Goal: Task Accomplishment & Management: Manage account settings

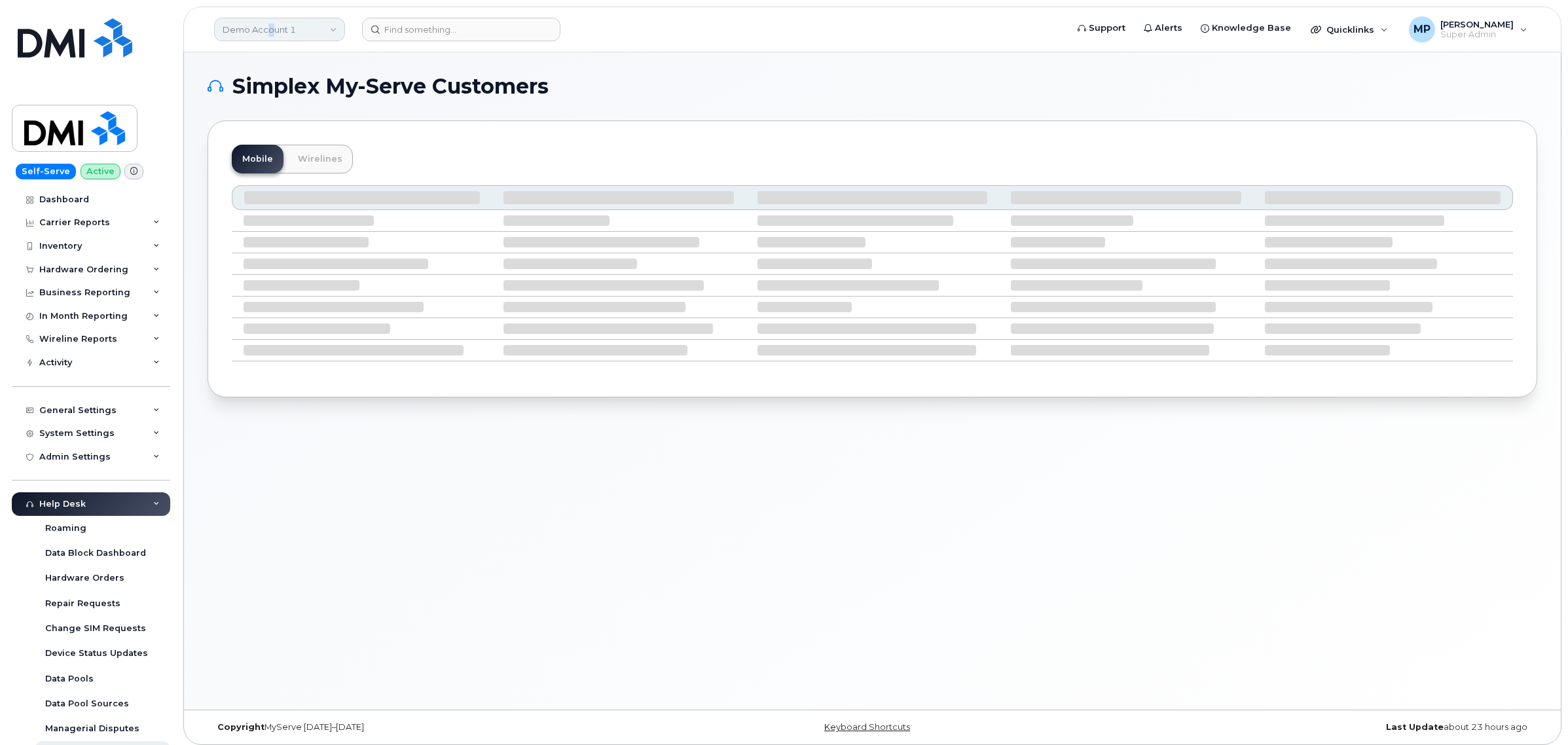
drag, startPoint x: 270, startPoint y: 21, endPoint x: 269, endPoint y: 28, distance: 7.1
click at [269, 23] on link "Demo Account 1" at bounding box center [279, 29] width 131 height 24
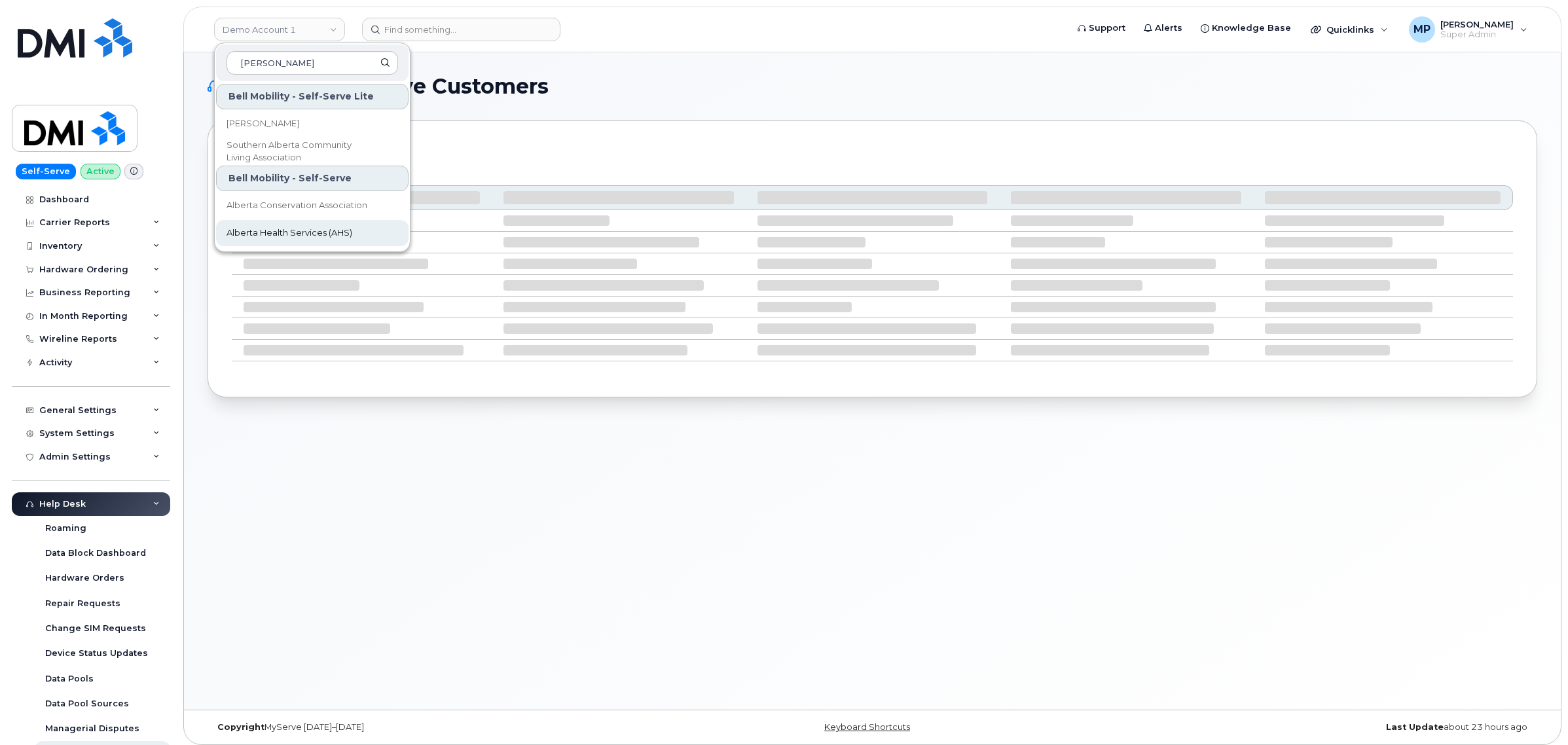
type input "[PERSON_NAME]"
click at [306, 236] on span "Alberta Health Services (AHS)" at bounding box center [289, 233] width 126 height 13
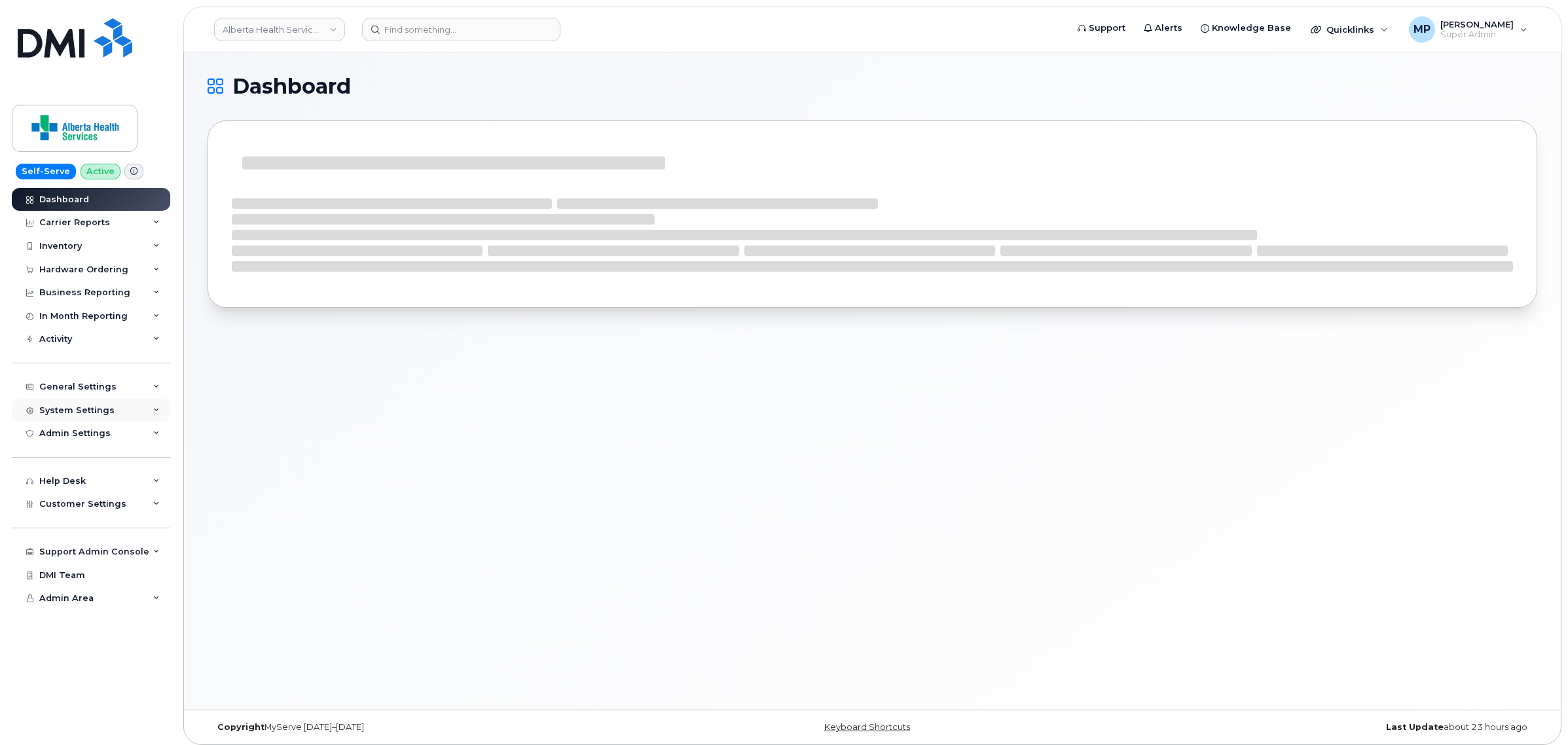
click at [53, 416] on div "System Settings" at bounding box center [77, 410] width 76 height 11
click at [79, 416] on div "System Settings" at bounding box center [77, 410] width 76 height 11
click at [85, 439] on div "Admin Settings" at bounding box center [75, 433] width 72 height 11
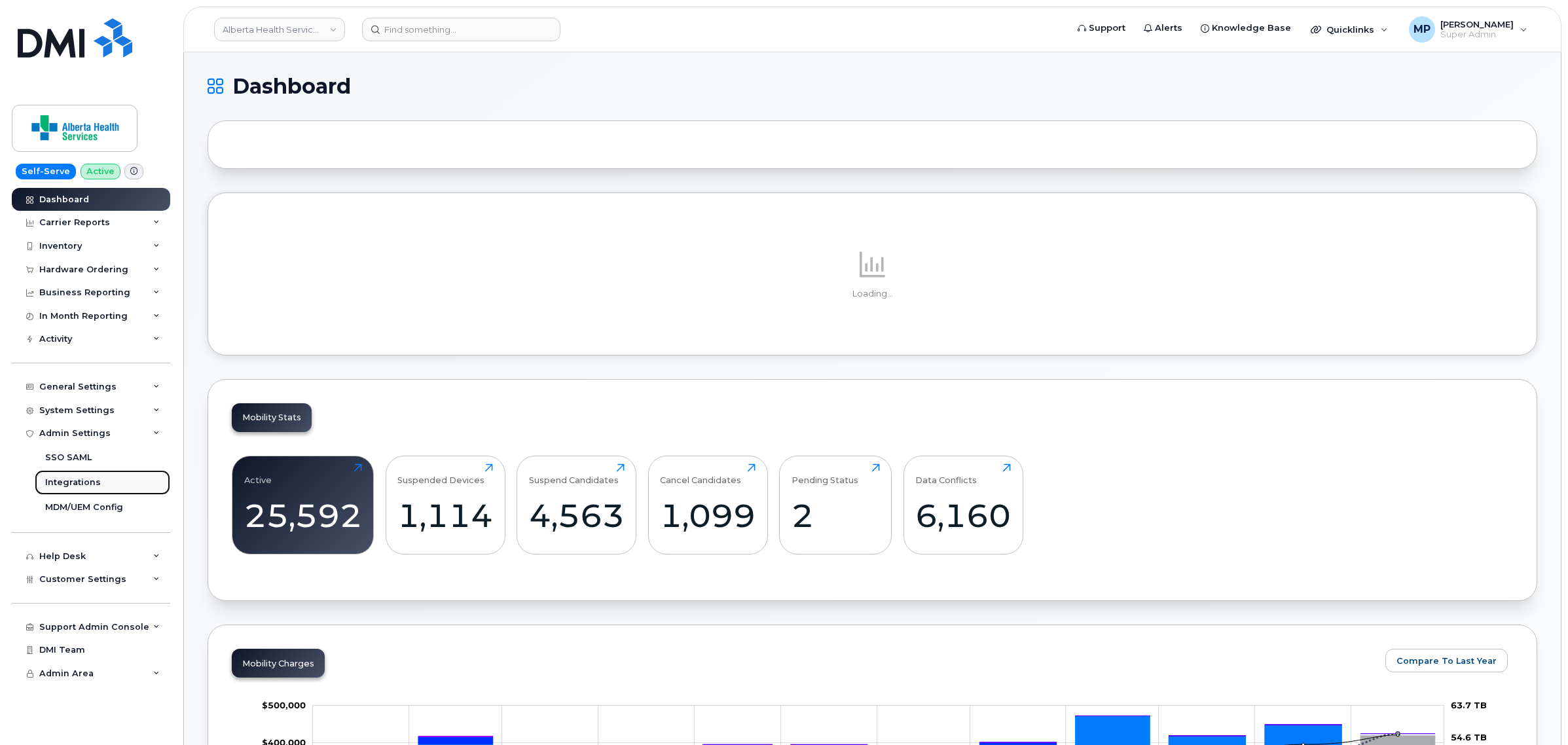
drag, startPoint x: 85, startPoint y: 485, endPoint x: 99, endPoint y: 479, distance: 15.2
click at [85, 485] on div "Integrations" at bounding box center [73, 483] width 56 height 12
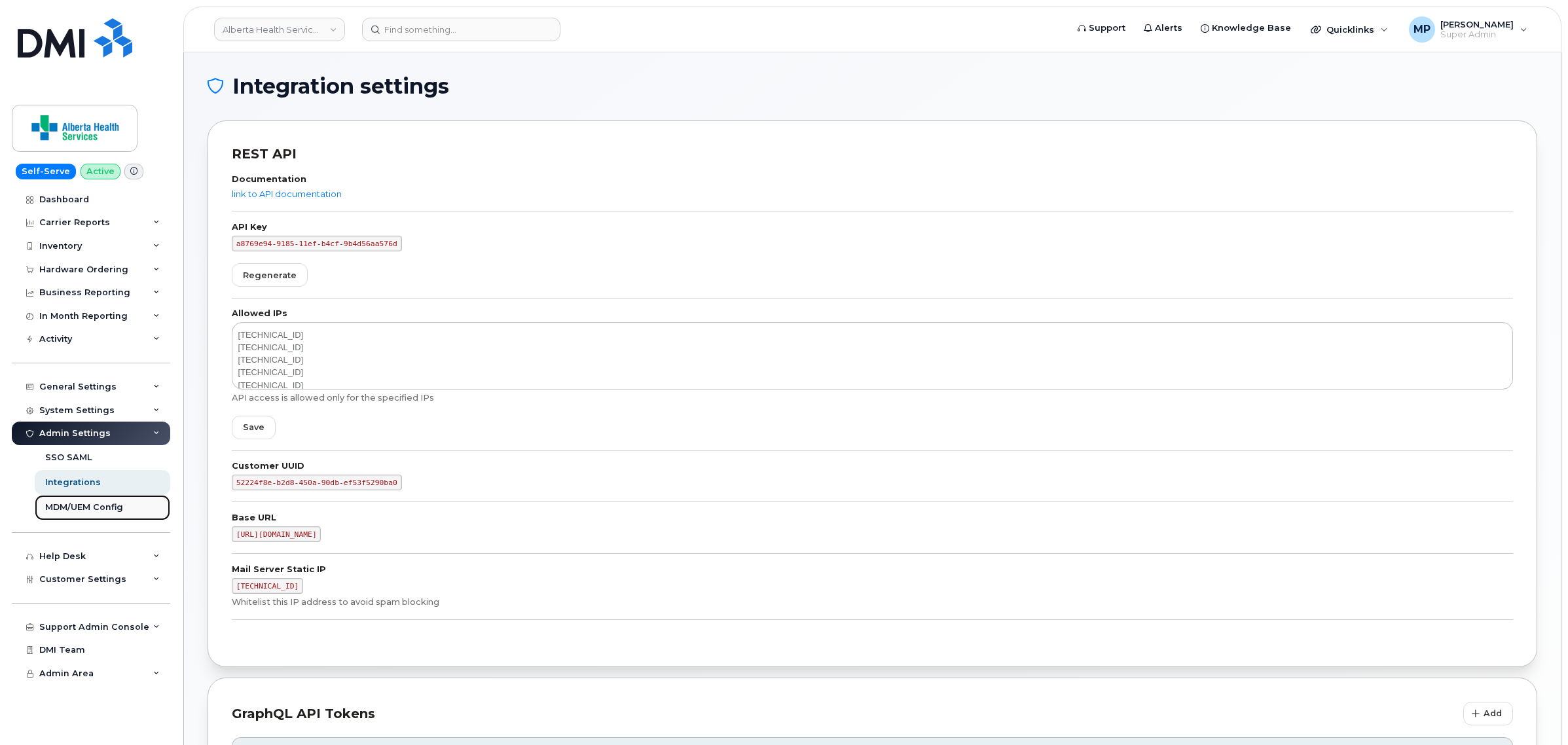
click at [82, 508] on div "MDM/UEM Config" at bounding box center [83, 507] width 78 height 12
